Goal: Information Seeking & Learning: Find specific fact

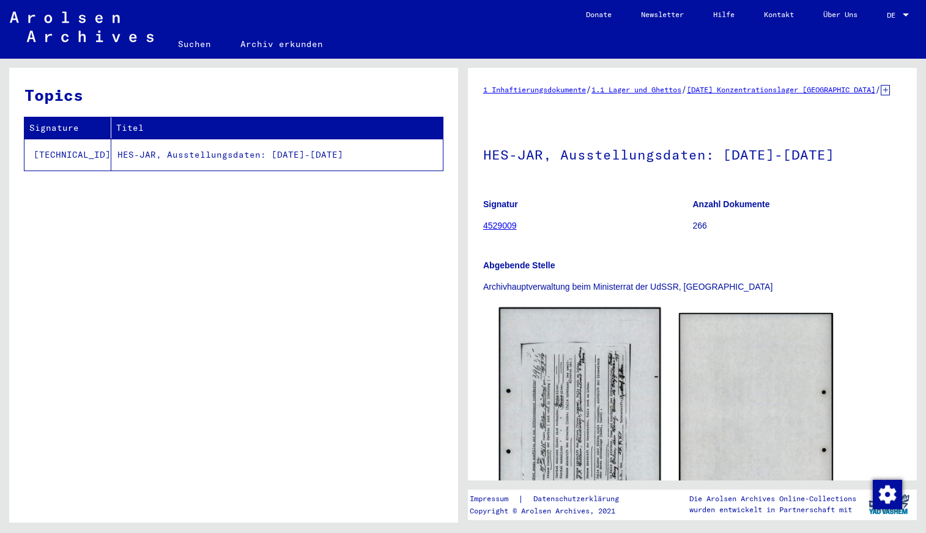
click at [591, 388] on img at bounding box center [580, 421] width 162 height 227
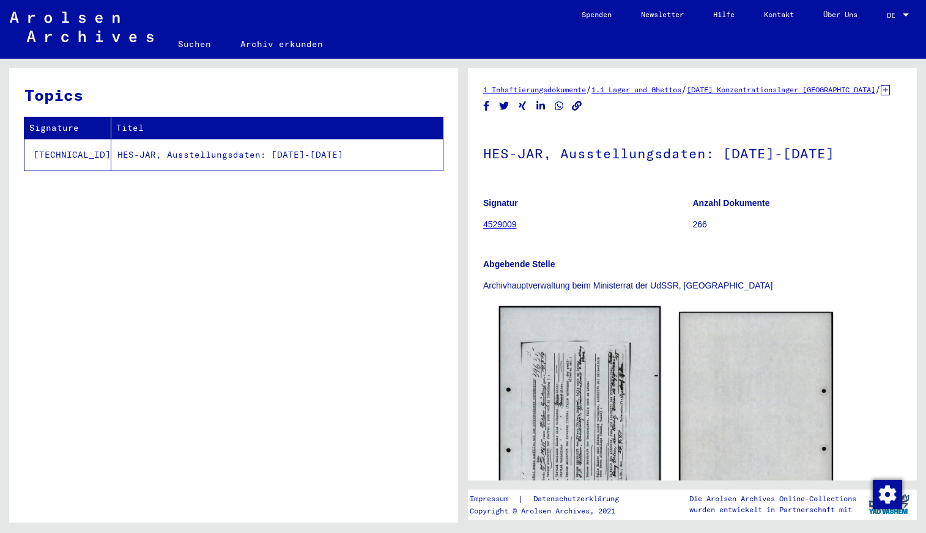
click at [598, 394] on img at bounding box center [580, 419] width 162 height 227
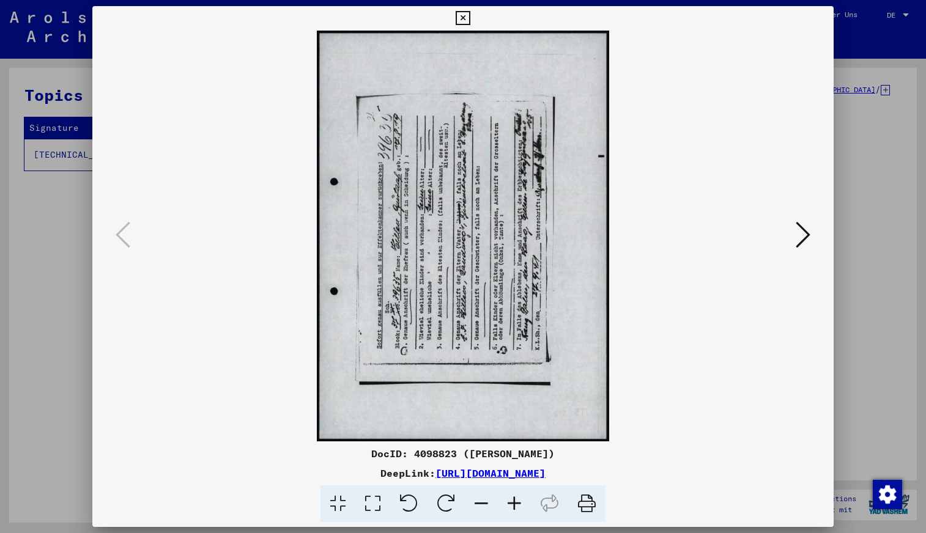
click at [459, 498] on icon at bounding box center [445, 503] width 37 height 37
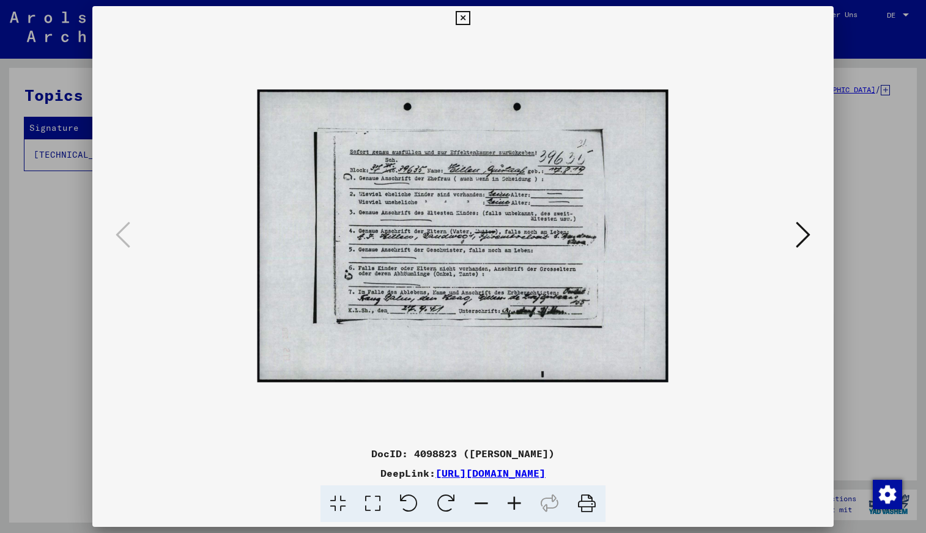
click at [516, 501] on icon at bounding box center [514, 503] width 33 height 37
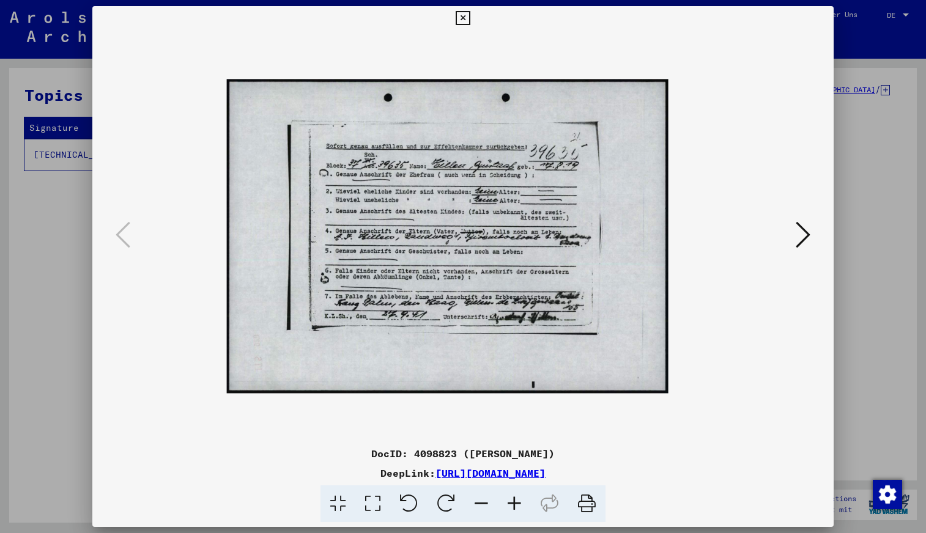
click at [516, 501] on icon at bounding box center [514, 503] width 33 height 37
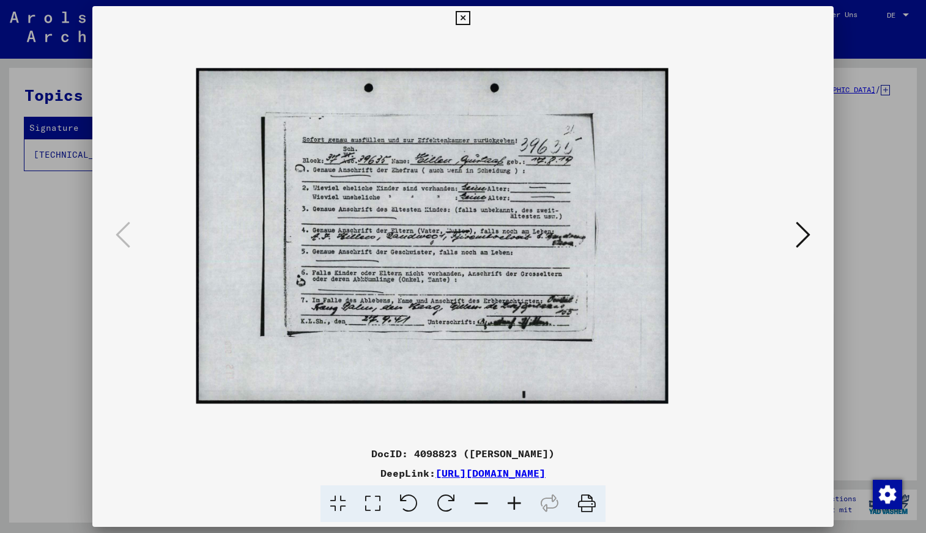
click at [516, 501] on icon at bounding box center [514, 503] width 33 height 37
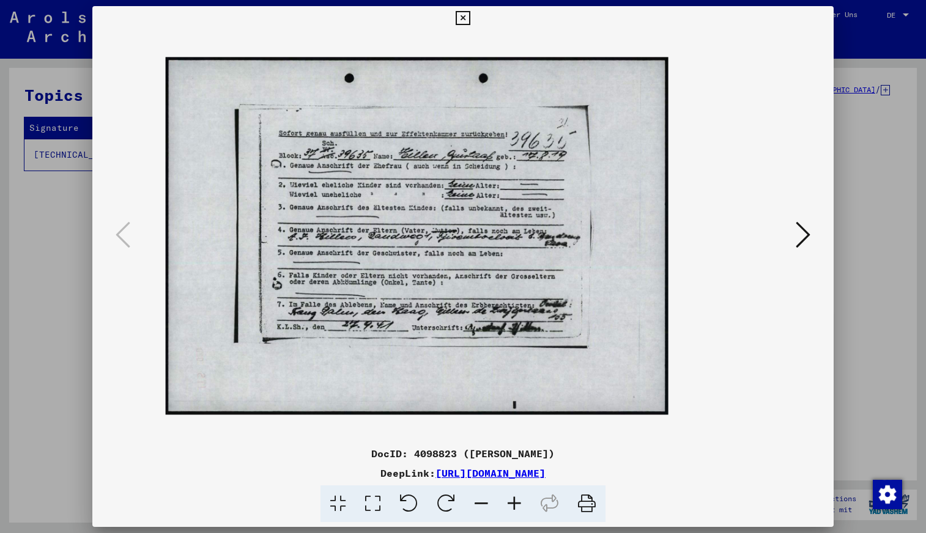
click at [516, 501] on icon at bounding box center [514, 503] width 33 height 37
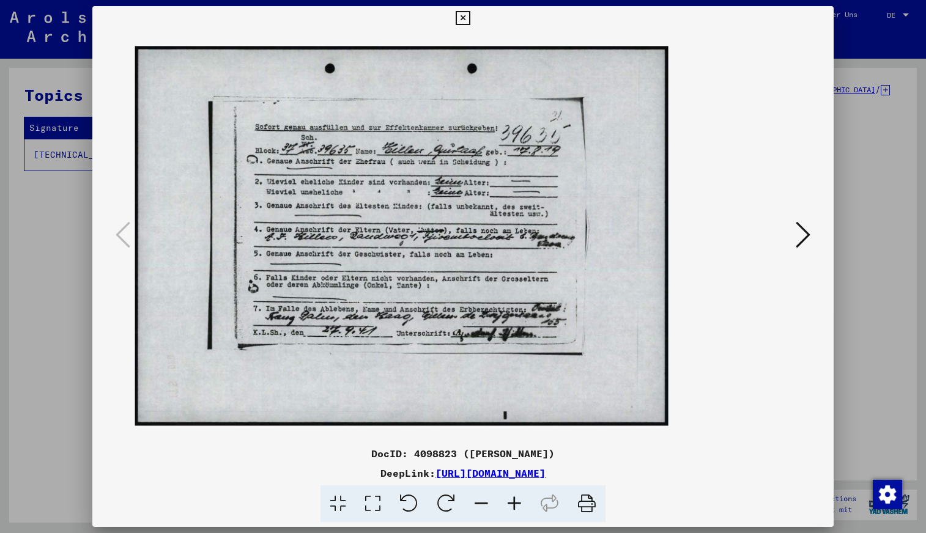
click at [516, 501] on icon at bounding box center [514, 503] width 33 height 37
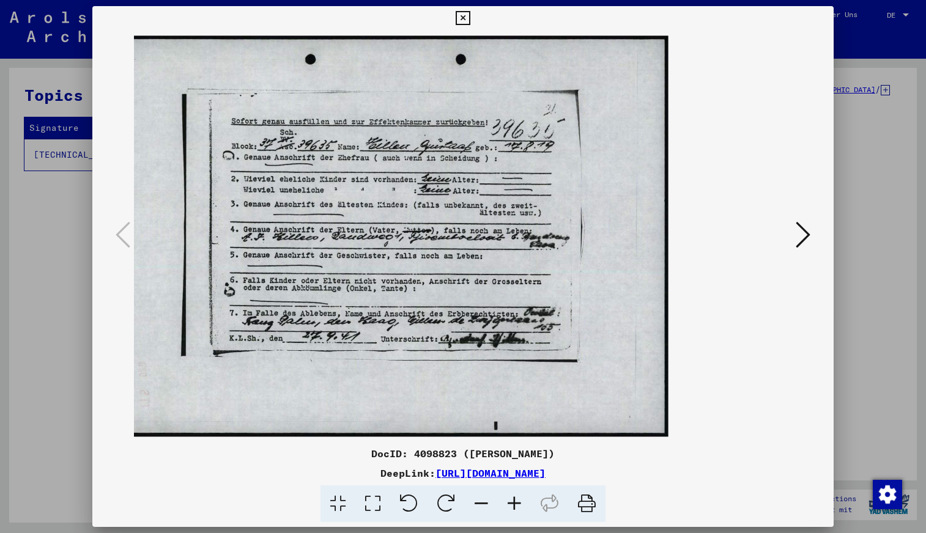
click at [516, 501] on icon at bounding box center [514, 503] width 33 height 37
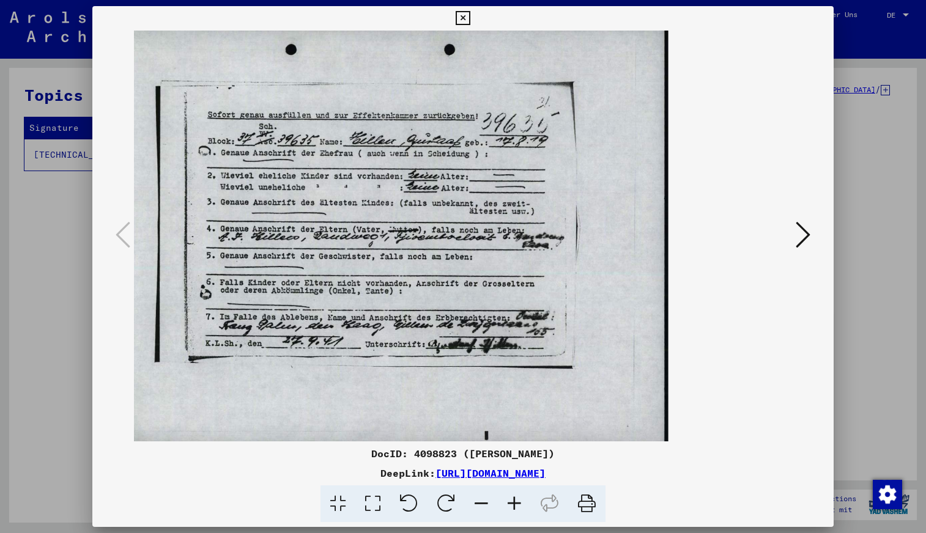
click at [516, 501] on icon at bounding box center [514, 503] width 33 height 37
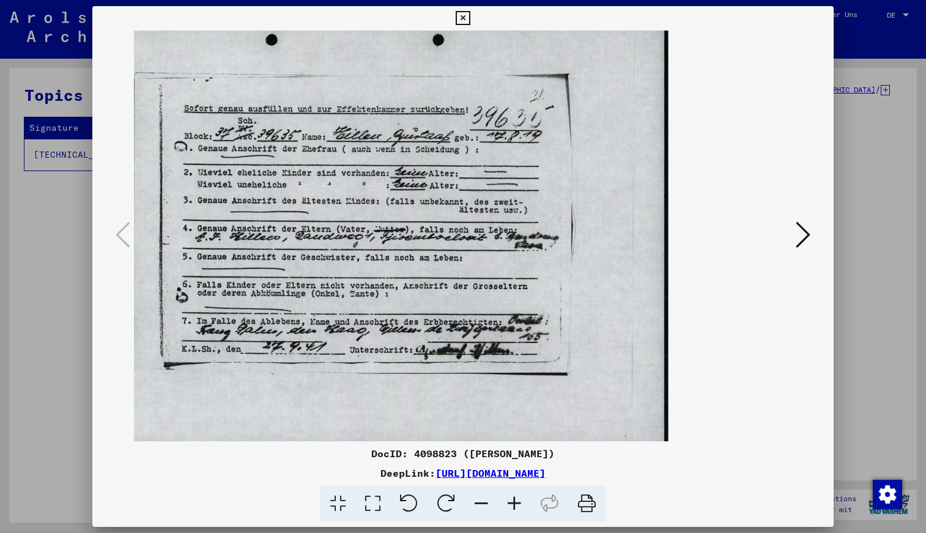
click at [516, 501] on icon at bounding box center [514, 503] width 33 height 37
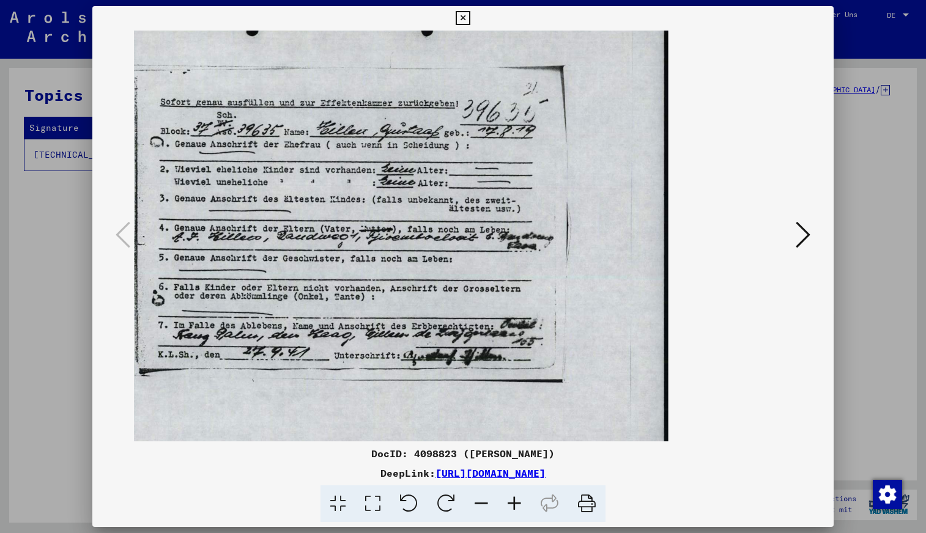
click at [463, 18] on icon at bounding box center [463, 18] width 14 height 15
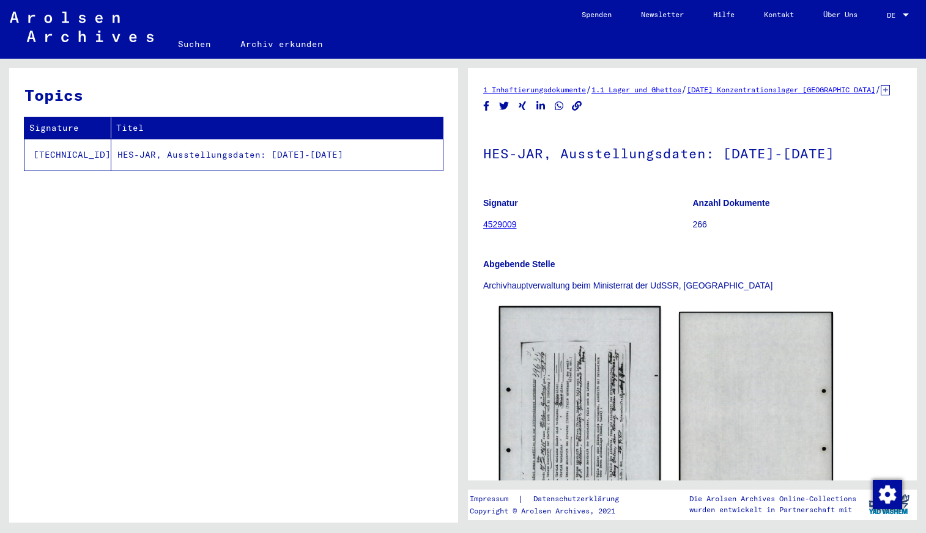
click at [604, 405] on img at bounding box center [580, 419] width 162 height 227
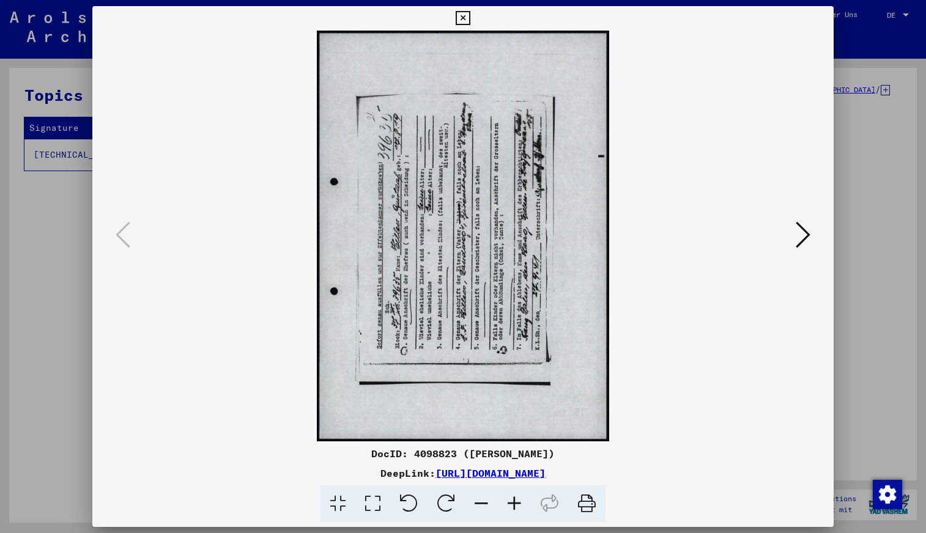
click at [444, 496] on icon at bounding box center [445, 503] width 37 height 37
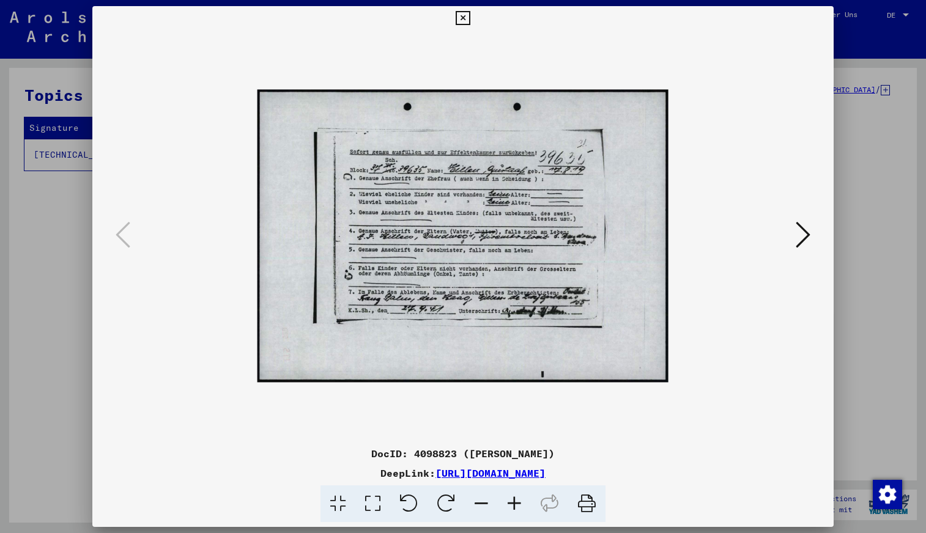
click at [514, 499] on icon at bounding box center [514, 503] width 33 height 37
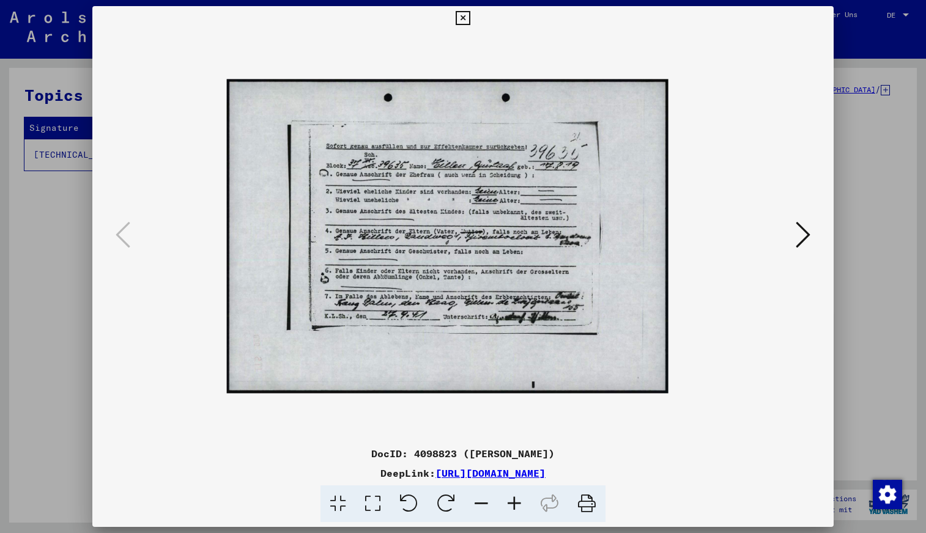
click at [514, 499] on icon at bounding box center [514, 503] width 33 height 37
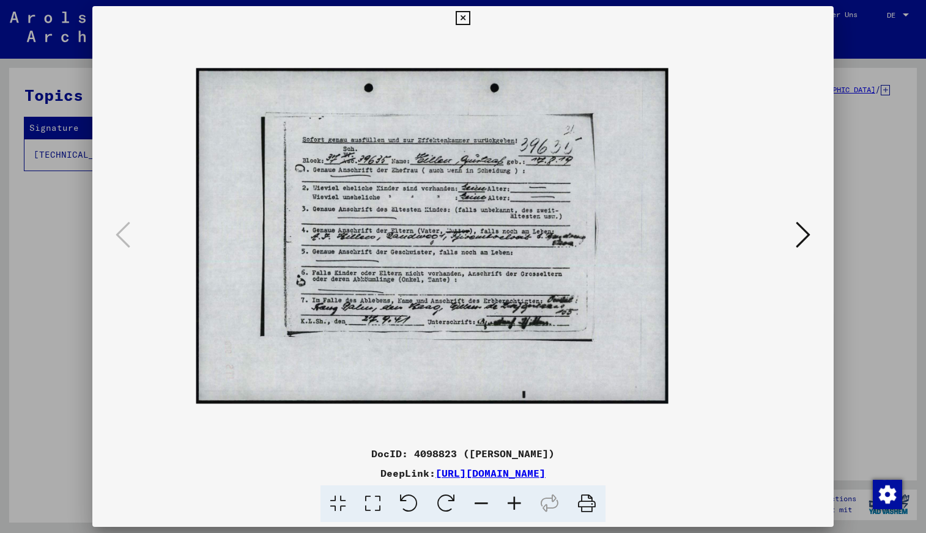
click at [514, 499] on icon at bounding box center [514, 503] width 33 height 37
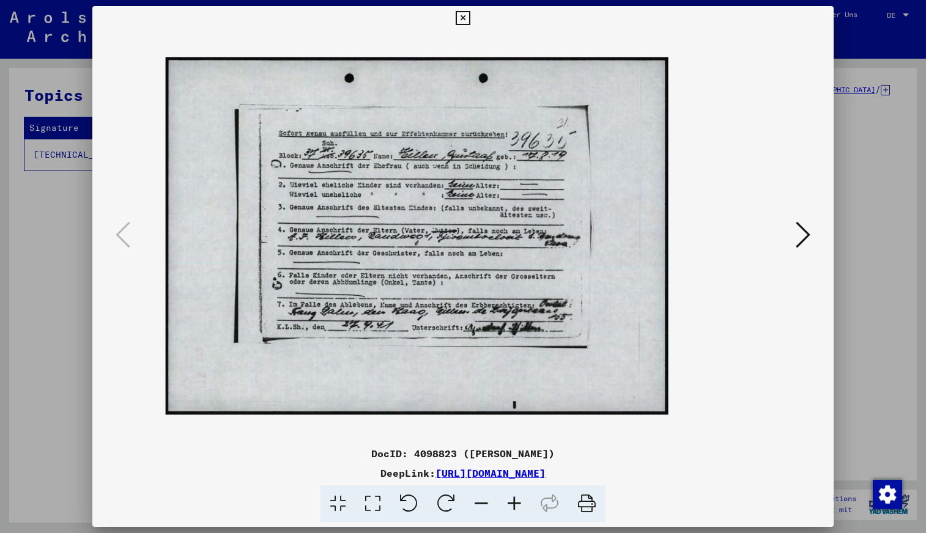
click at [514, 499] on icon at bounding box center [514, 503] width 33 height 37
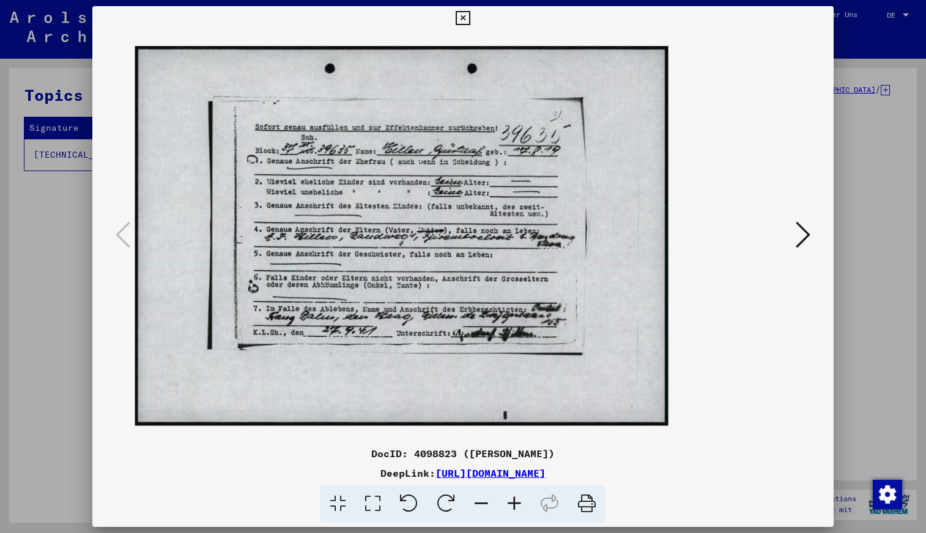
click at [514, 499] on icon at bounding box center [514, 503] width 33 height 37
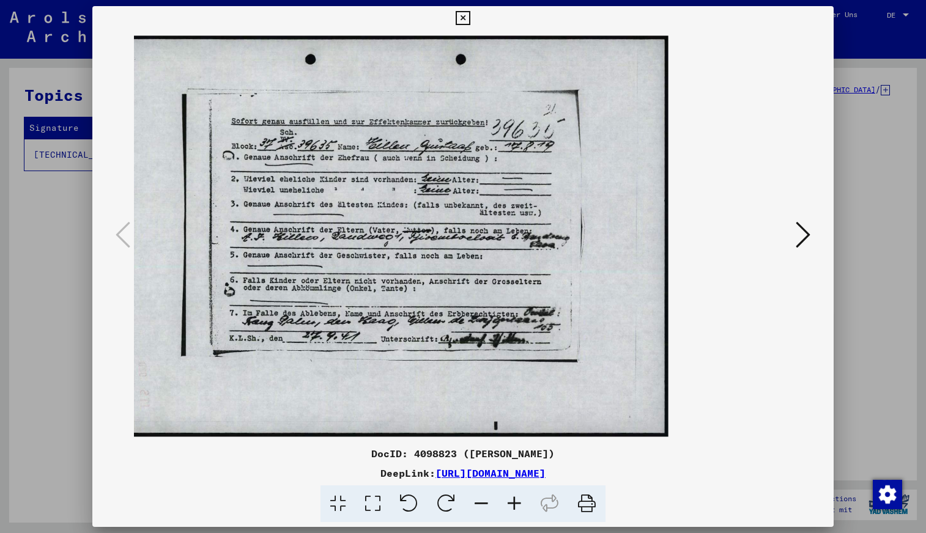
click at [514, 499] on icon at bounding box center [514, 503] width 33 height 37
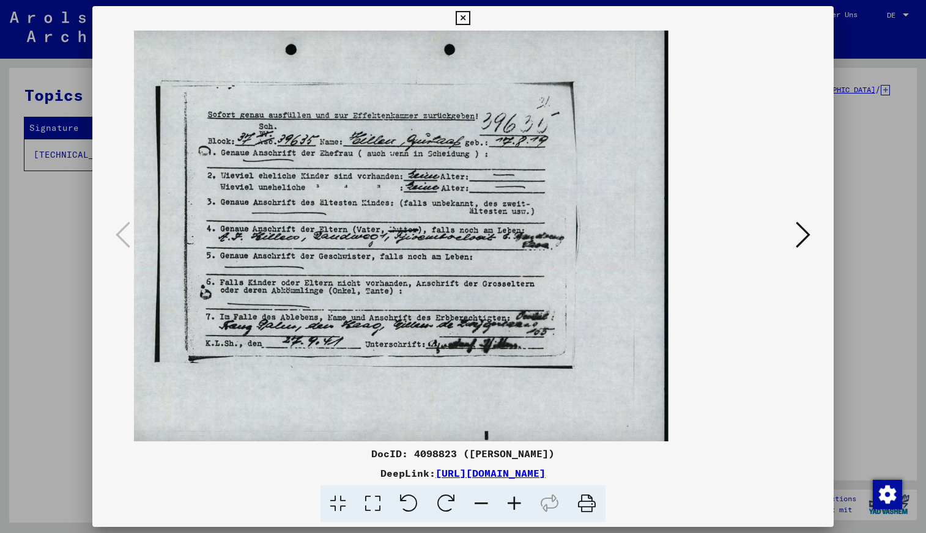
click at [514, 499] on icon at bounding box center [514, 503] width 33 height 37
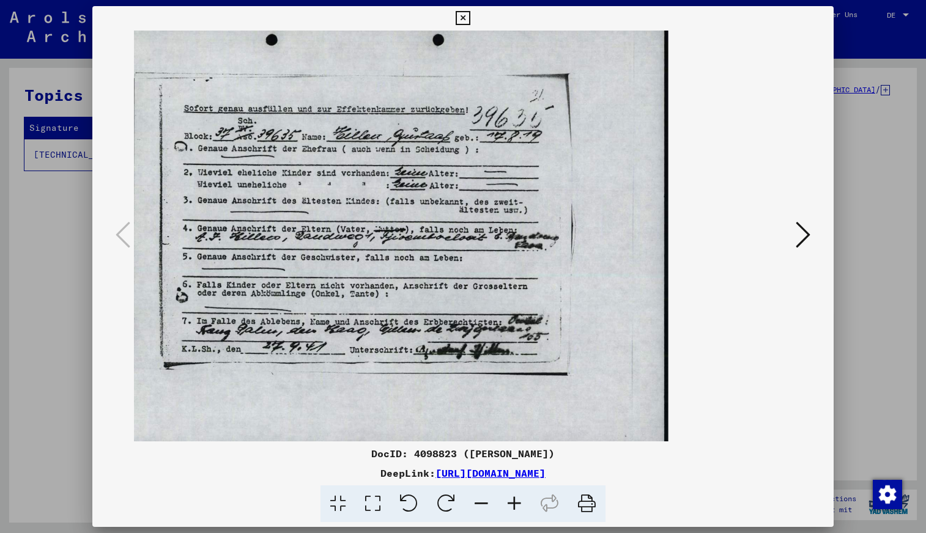
click at [514, 499] on icon at bounding box center [514, 503] width 33 height 37
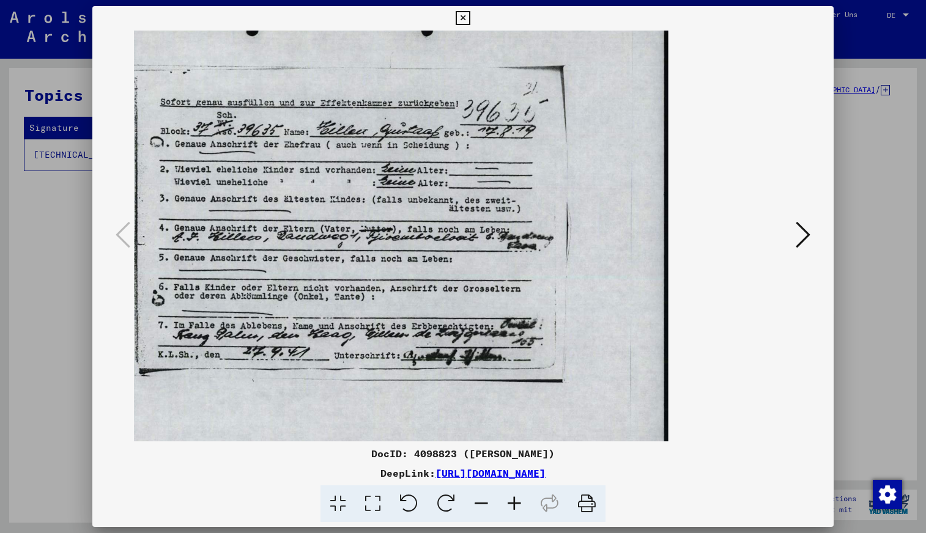
click at [515, 507] on icon at bounding box center [514, 503] width 33 height 37
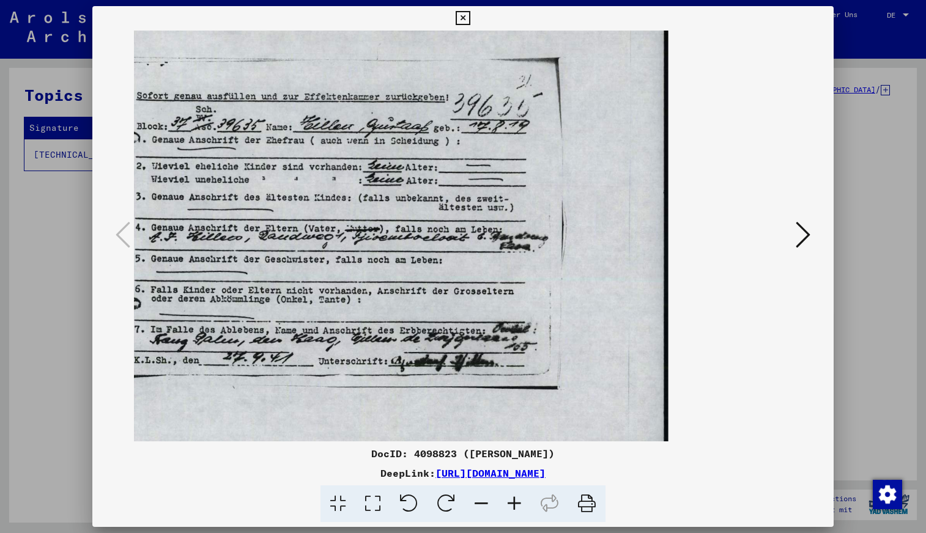
click at [515, 507] on icon at bounding box center [514, 503] width 33 height 37
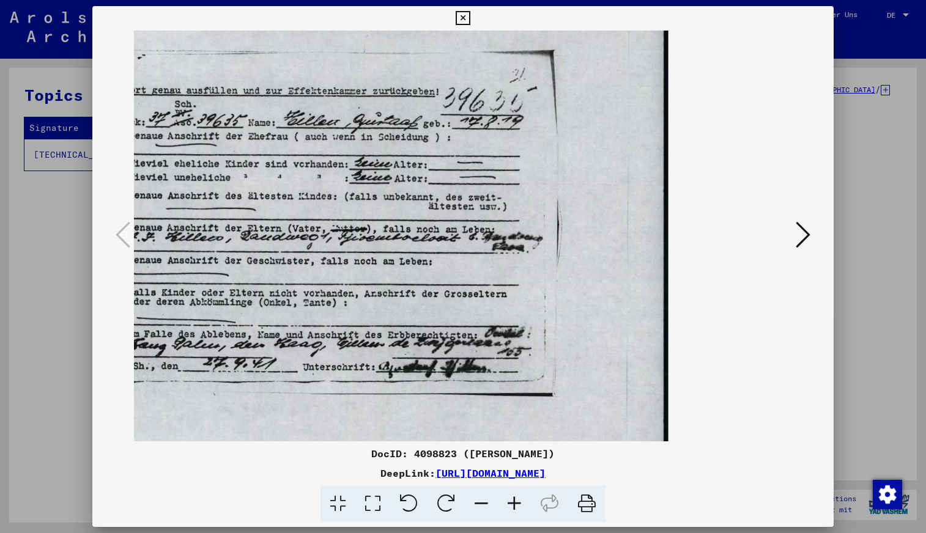
click at [515, 507] on icon at bounding box center [514, 503] width 33 height 37
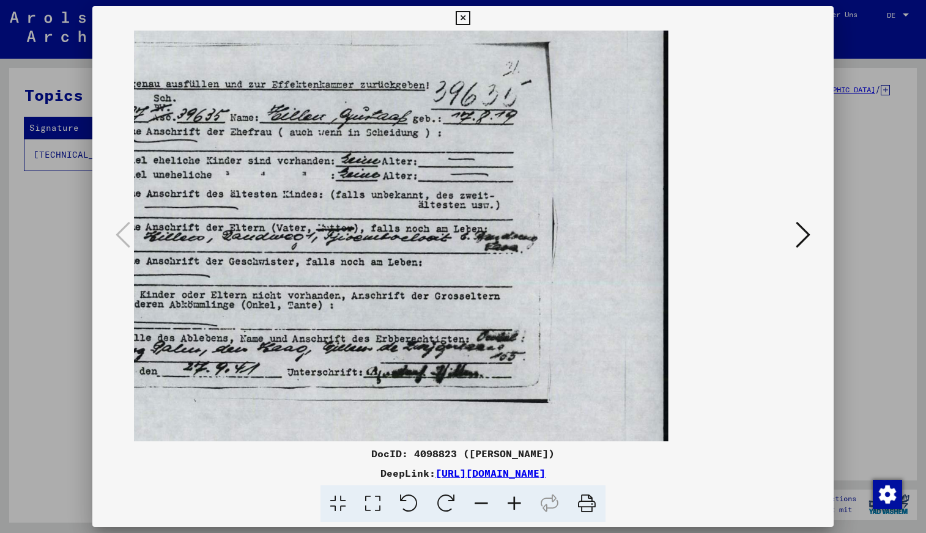
click at [515, 507] on icon at bounding box center [514, 503] width 33 height 37
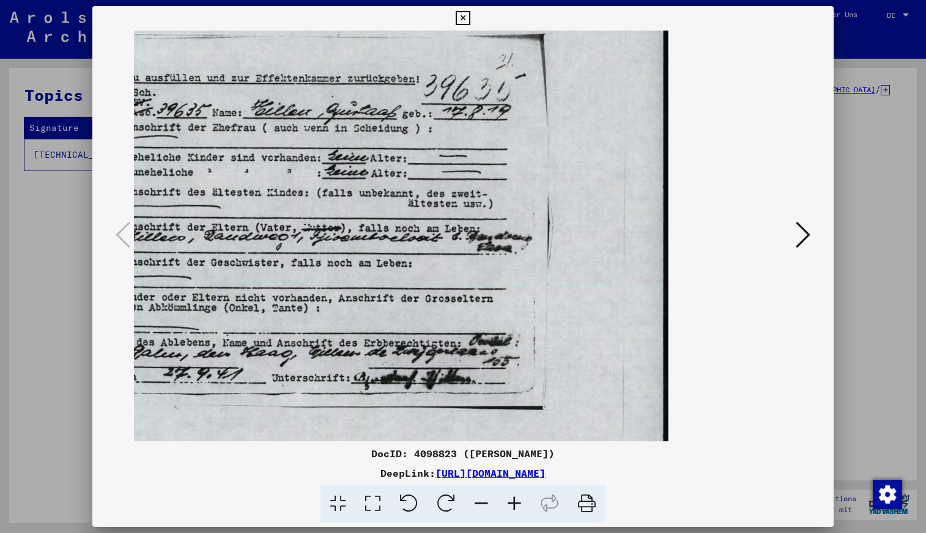
click at [515, 507] on icon at bounding box center [514, 503] width 33 height 37
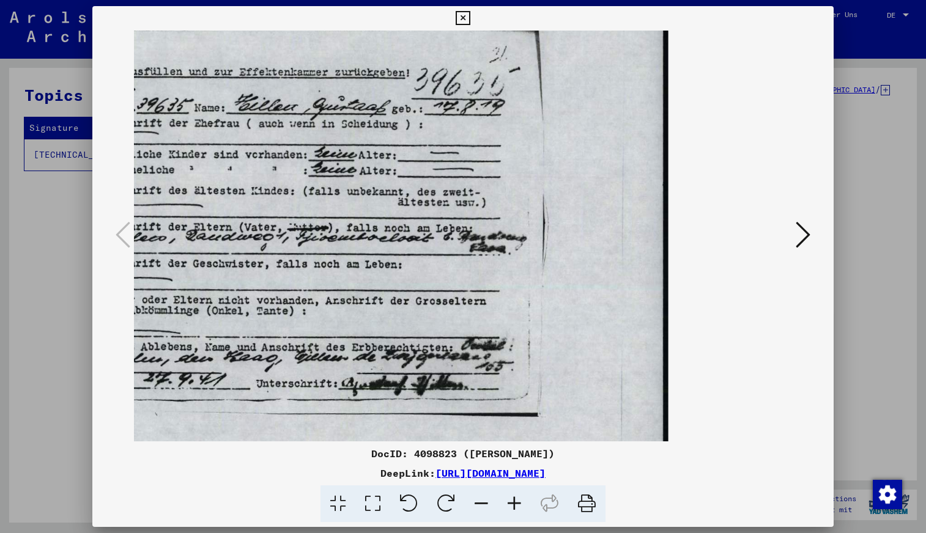
click at [515, 507] on icon at bounding box center [514, 503] width 33 height 37
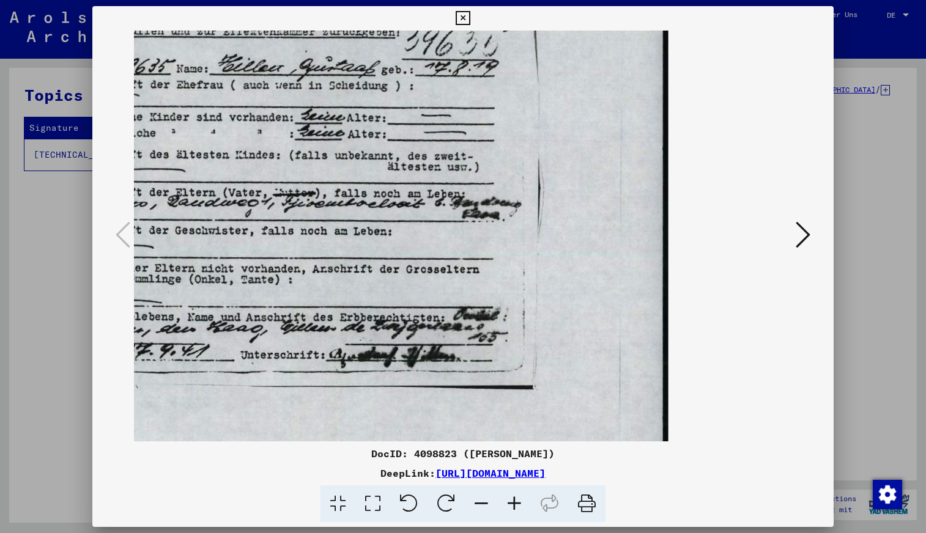
scroll to position [35, 0]
drag, startPoint x: 470, startPoint y: 355, endPoint x: 575, endPoint y: 320, distance: 110.8
click at [575, 320] on img at bounding box center [248, 200] width 839 height 597
click at [481, 498] on icon at bounding box center [481, 503] width 33 height 37
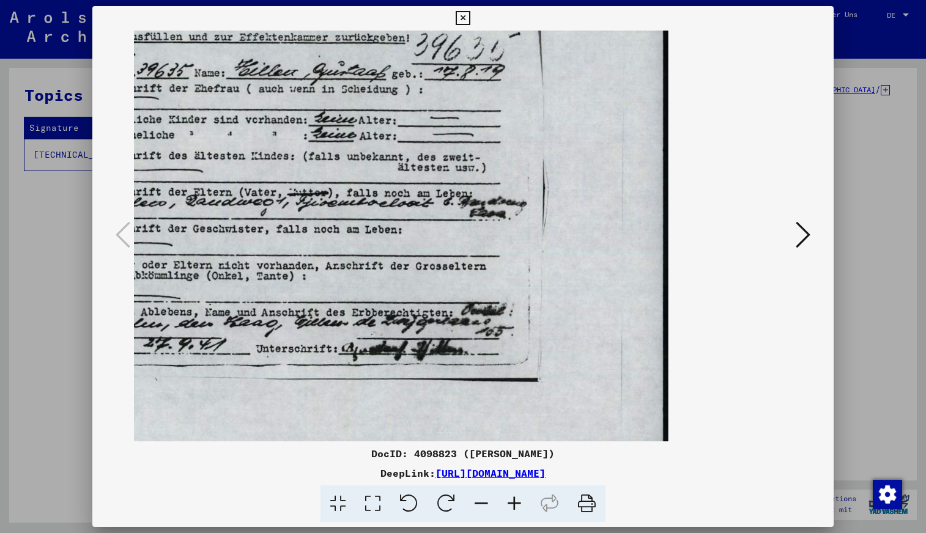
click at [481, 498] on icon at bounding box center [481, 503] width 33 height 37
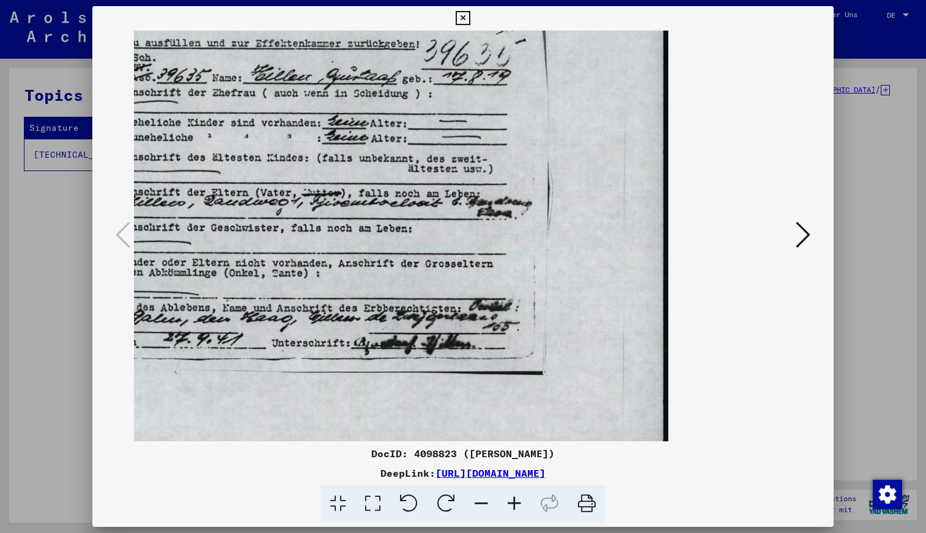
click at [481, 498] on icon at bounding box center [481, 503] width 33 height 37
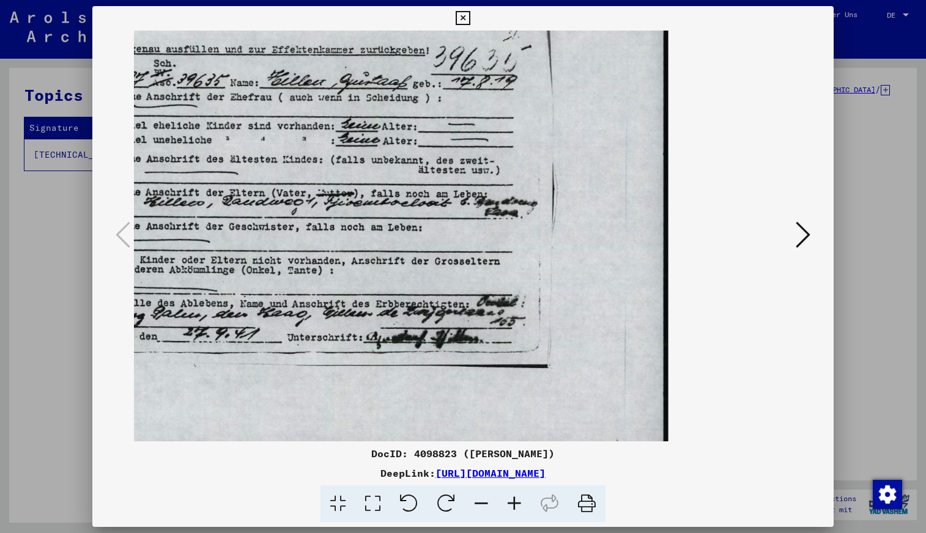
click at [481, 498] on icon at bounding box center [481, 503] width 33 height 37
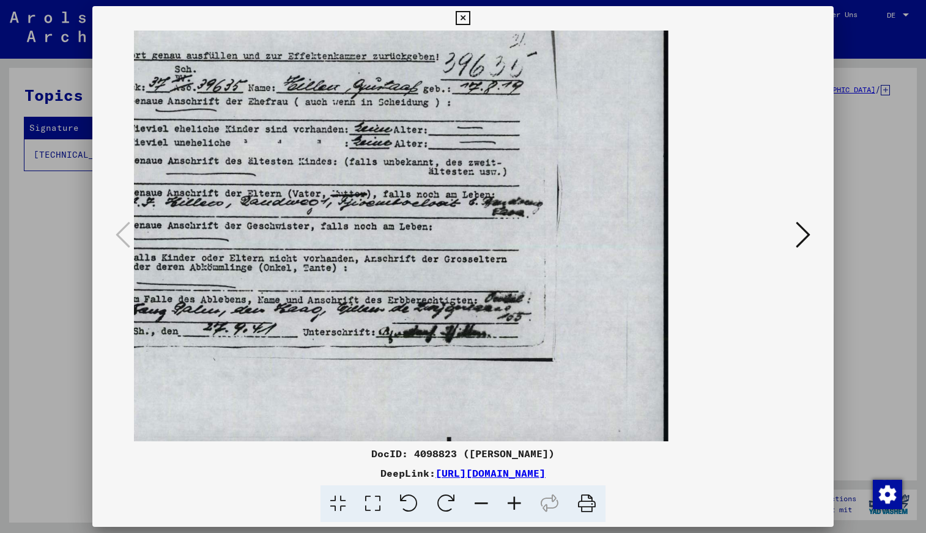
click at [481, 498] on icon at bounding box center [481, 503] width 33 height 37
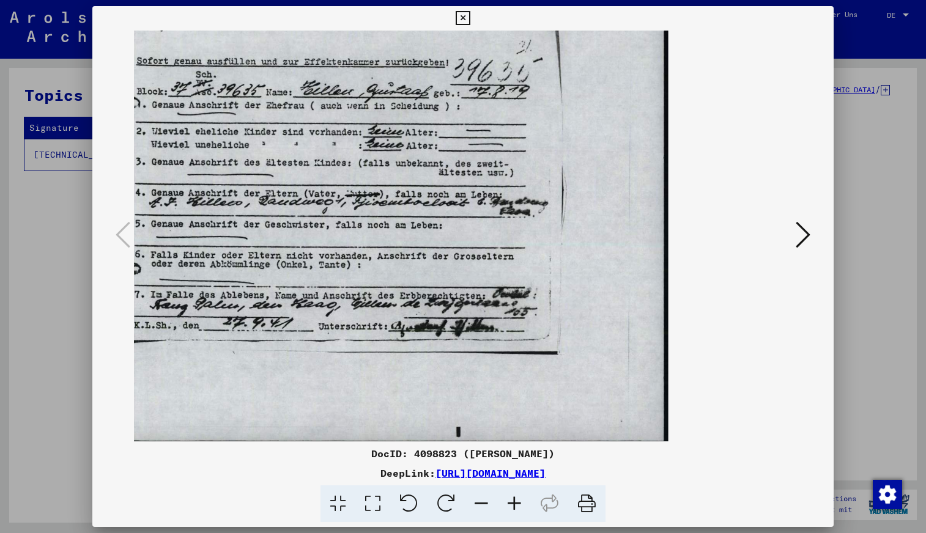
click at [481, 498] on icon at bounding box center [481, 503] width 33 height 37
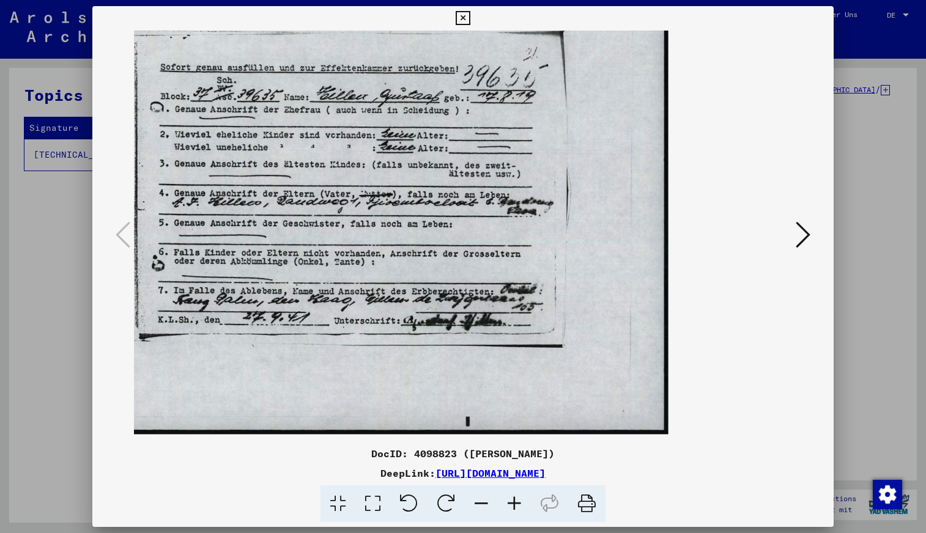
click at [463, 17] on icon at bounding box center [463, 18] width 14 height 15
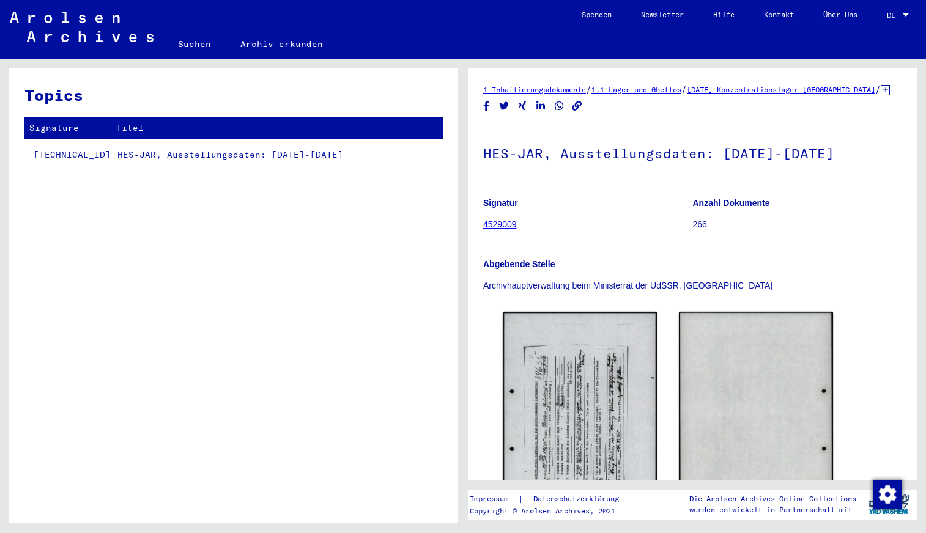
click at [187, 42] on link "Suchen" at bounding box center [194, 43] width 62 height 29
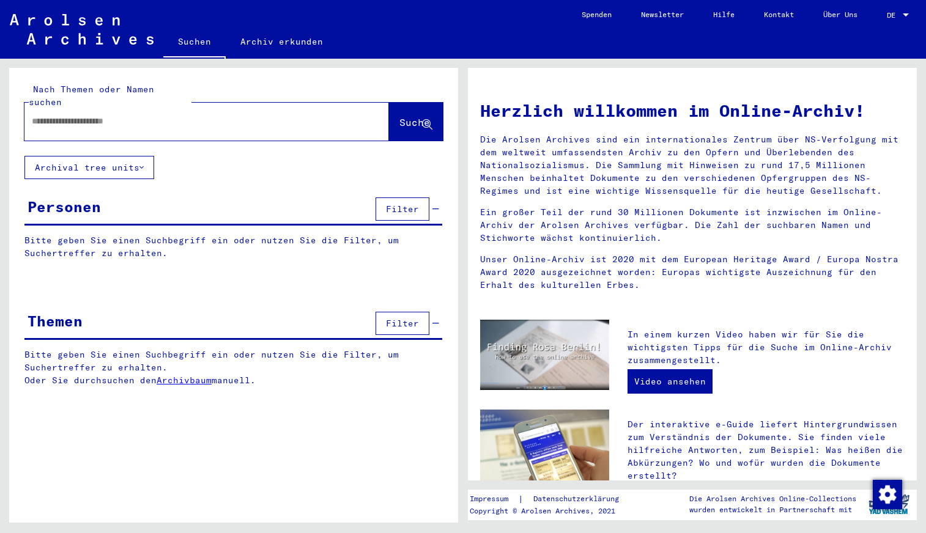
click at [178, 115] on input "text" at bounding box center [192, 121] width 320 height 13
type input "**********"
click at [394, 103] on button "Suche" at bounding box center [416, 122] width 54 height 38
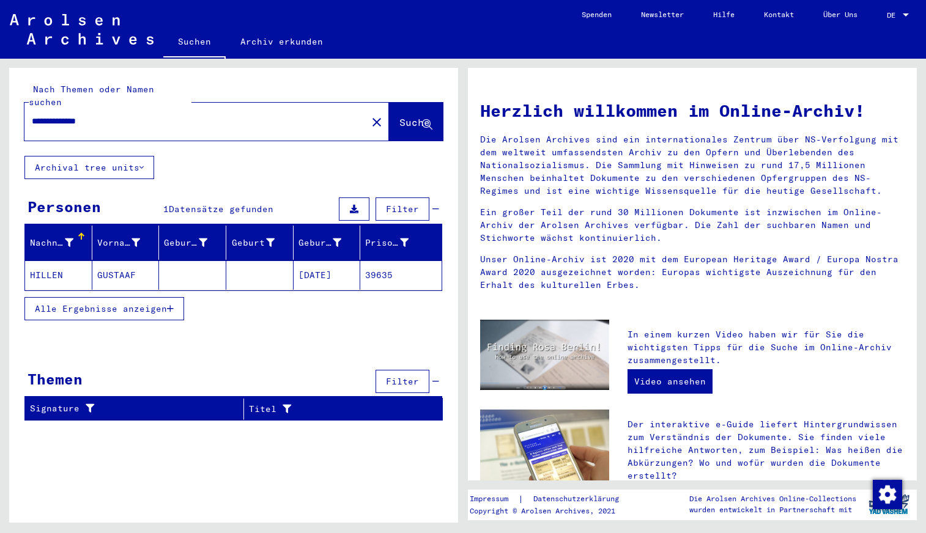
click at [147, 303] on span "Alle Ergebnisse anzeigen" at bounding box center [101, 308] width 132 height 11
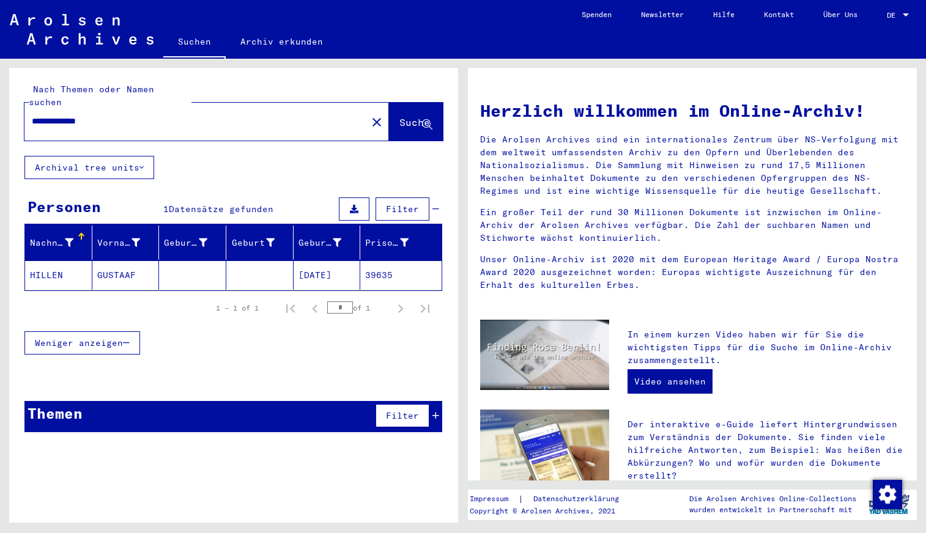
click at [128, 260] on mat-cell "GUSTAAF" at bounding box center [125, 274] width 67 height 29
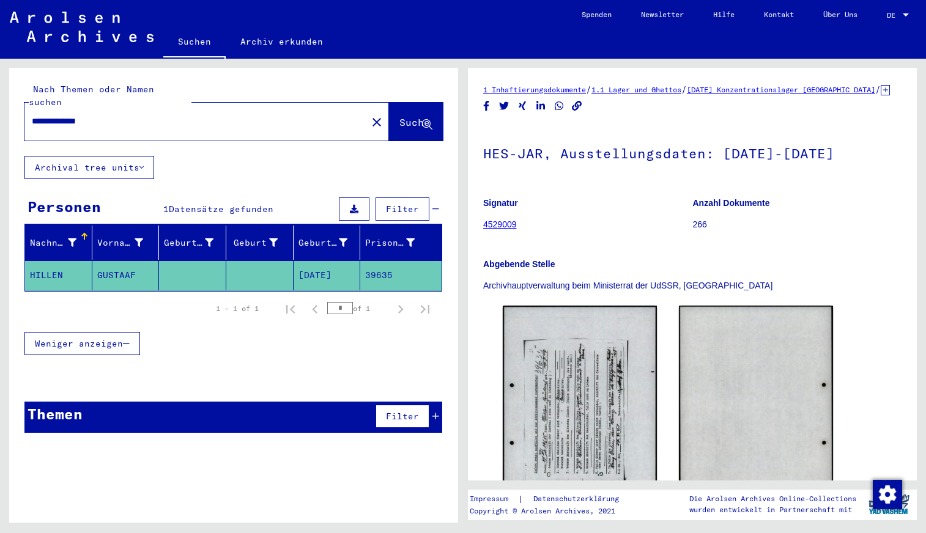
click at [201, 340] on div "Weniger anzeigen" at bounding box center [233, 343] width 418 height 35
